Goal: Information Seeking & Learning: Learn about a topic

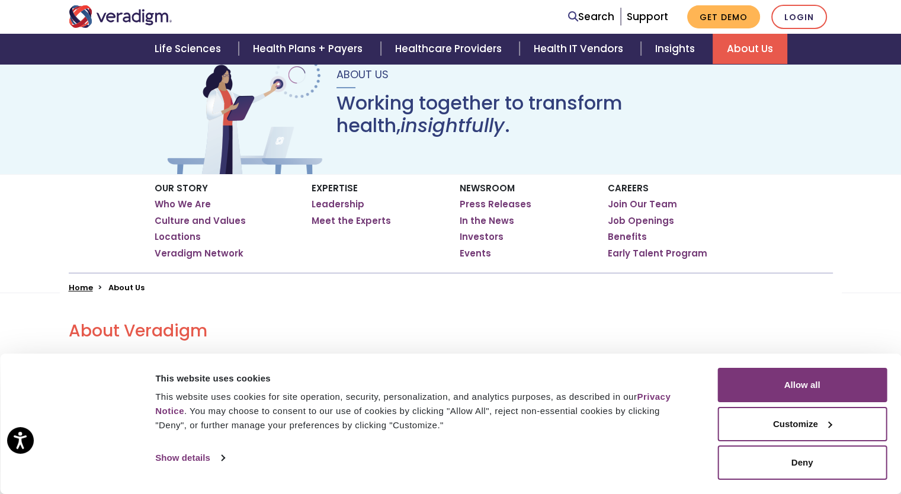
scroll to position [85, 0]
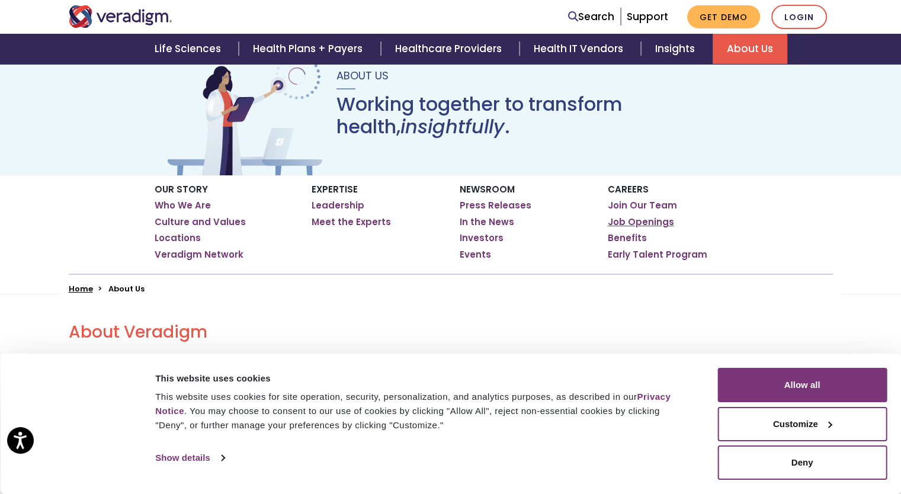
click at [623, 223] on link "Job Openings" at bounding box center [641, 222] width 66 height 12
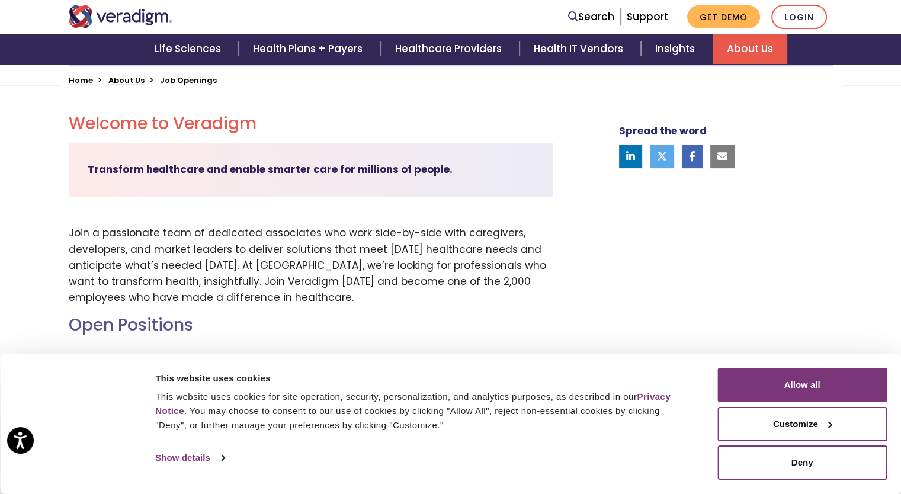
scroll to position [296, 0]
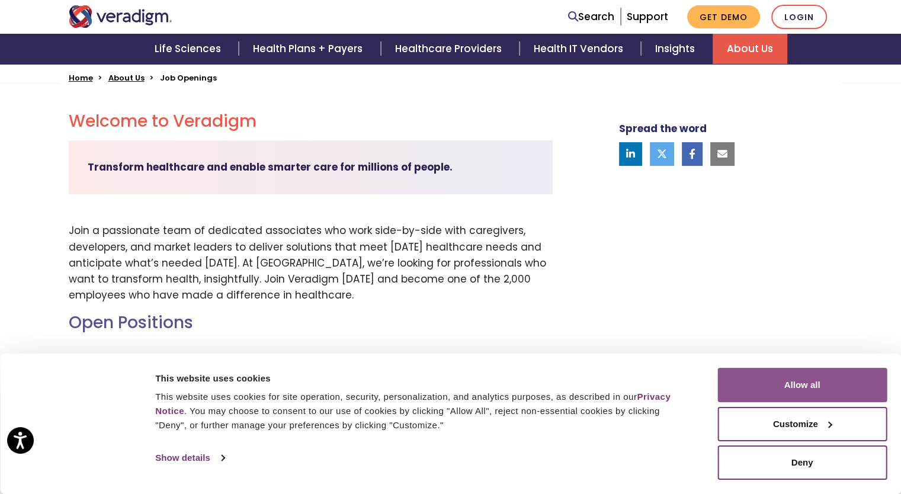
click at [766, 379] on button "Allow all" at bounding box center [801, 385] width 169 height 34
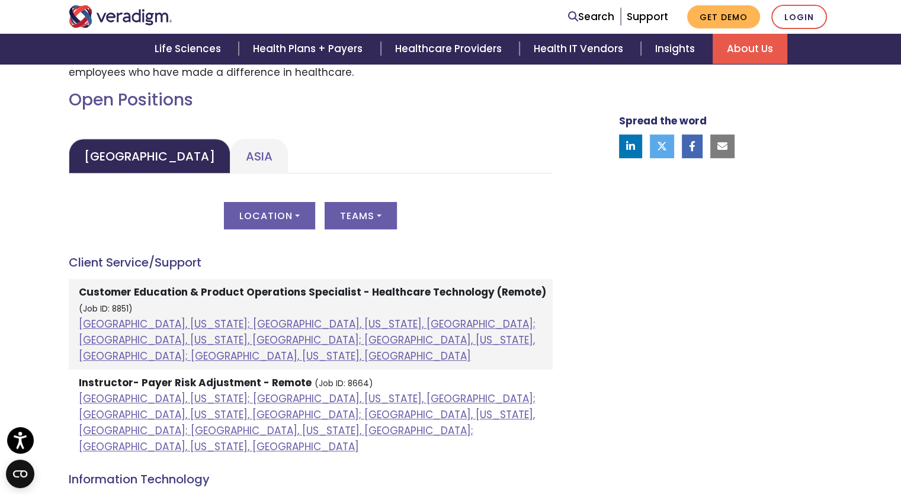
scroll to position [520, 0]
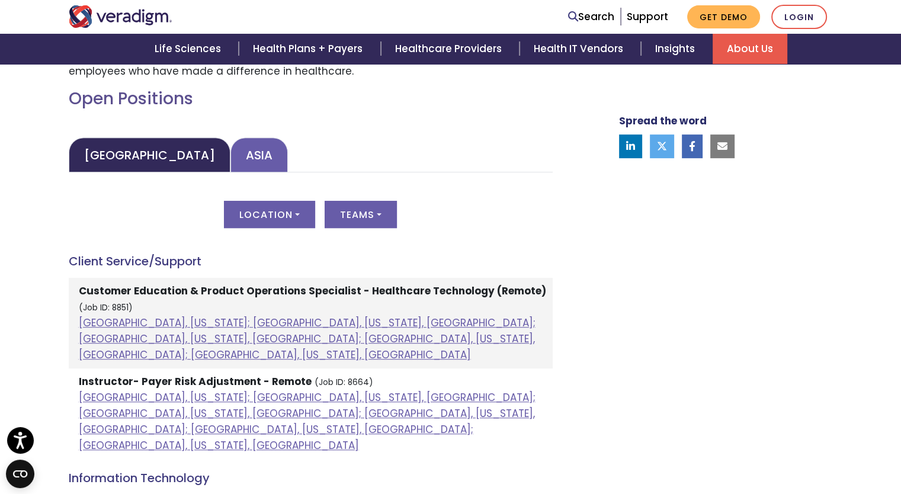
click at [230, 146] on link "Asia" at bounding box center [258, 154] width 57 height 35
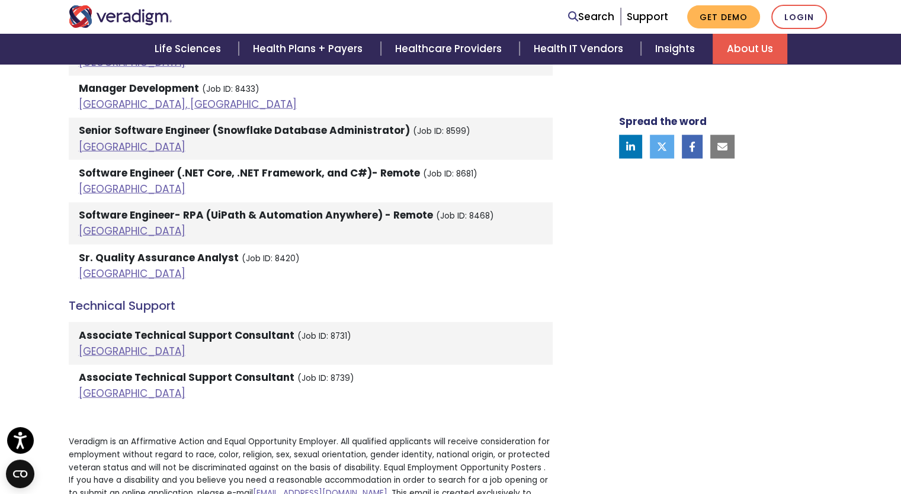
scroll to position [2612, 0]
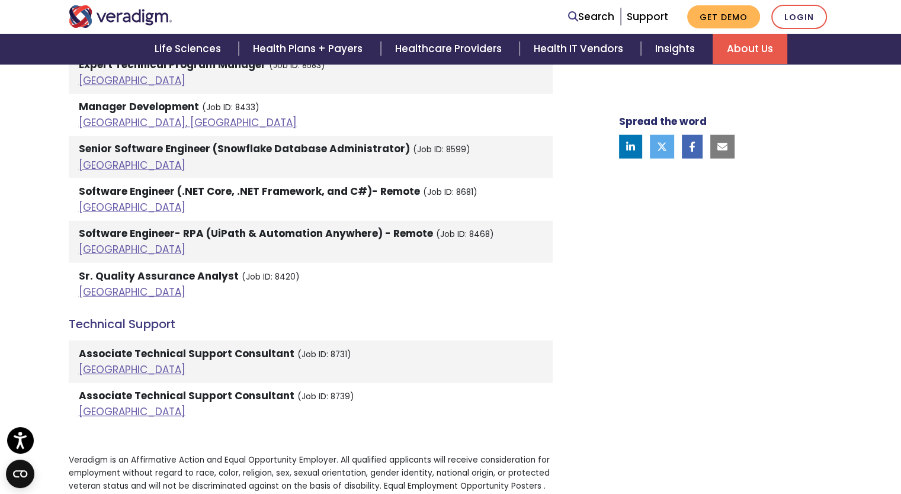
click at [172, 269] on strong "Sr. Quality Assurance Analyst" at bounding box center [159, 276] width 160 height 14
click at [162, 269] on strong "Sr. Quality Assurance Analyst" at bounding box center [159, 276] width 160 height 14
click at [92, 285] on link "India" at bounding box center [132, 292] width 107 height 14
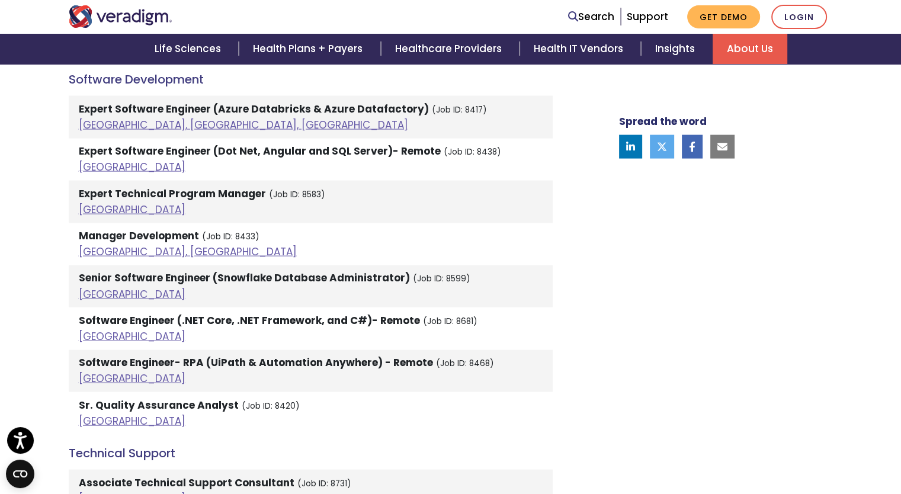
scroll to position [2397, 0]
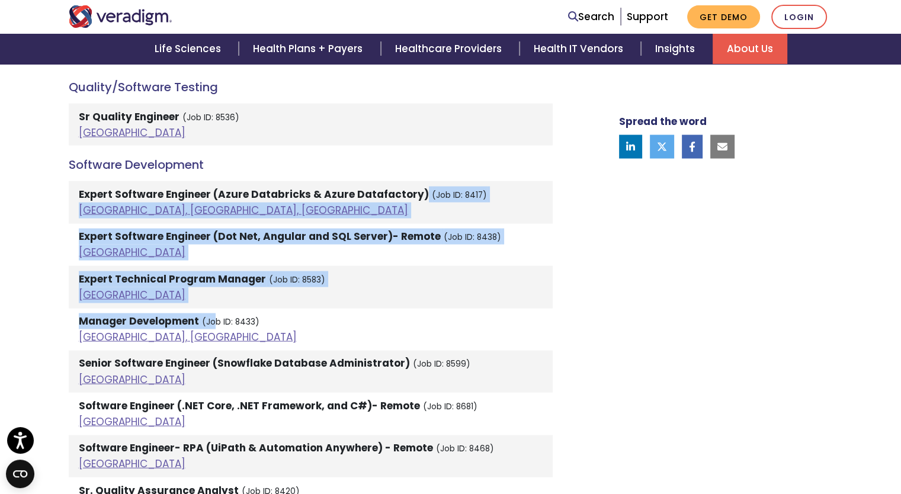
drag, startPoint x: 415, startPoint y: 161, endPoint x: 213, endPoint y: 309, distance: 250.9
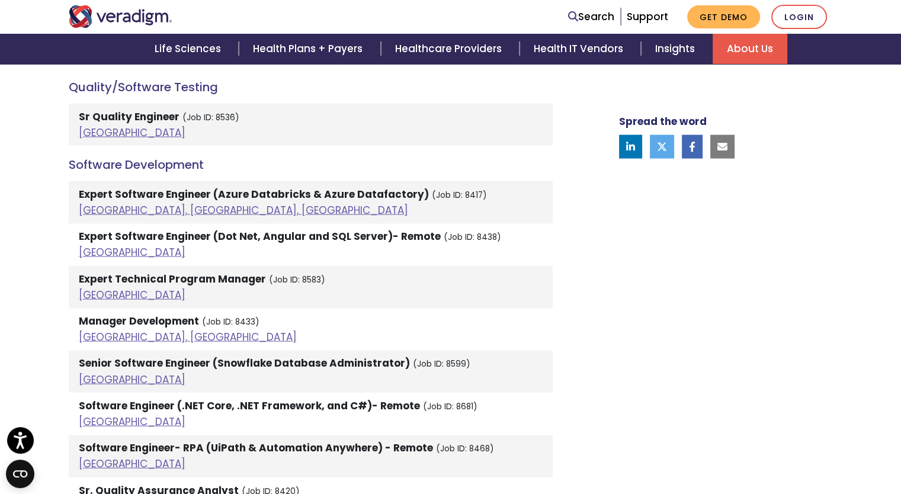
click at [182, 356] on strong "Senior Software Engineer (Snowflake Database Administrator)" at bounding box center [244, 363] width 331 height 14
click at [94, 373] on link "India" at bounding box center [132, 380] width 107 height 14
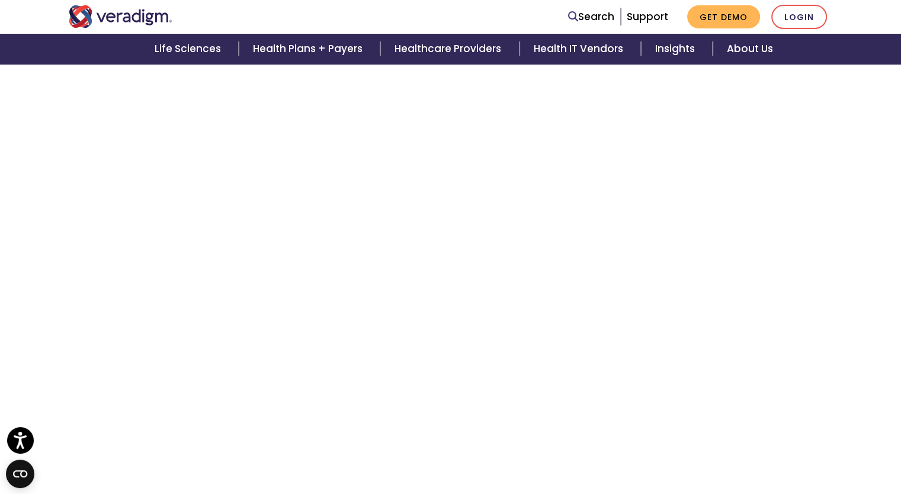
scroll to position [707, 0]
